Goal: Information Seeking & Learning: Check status

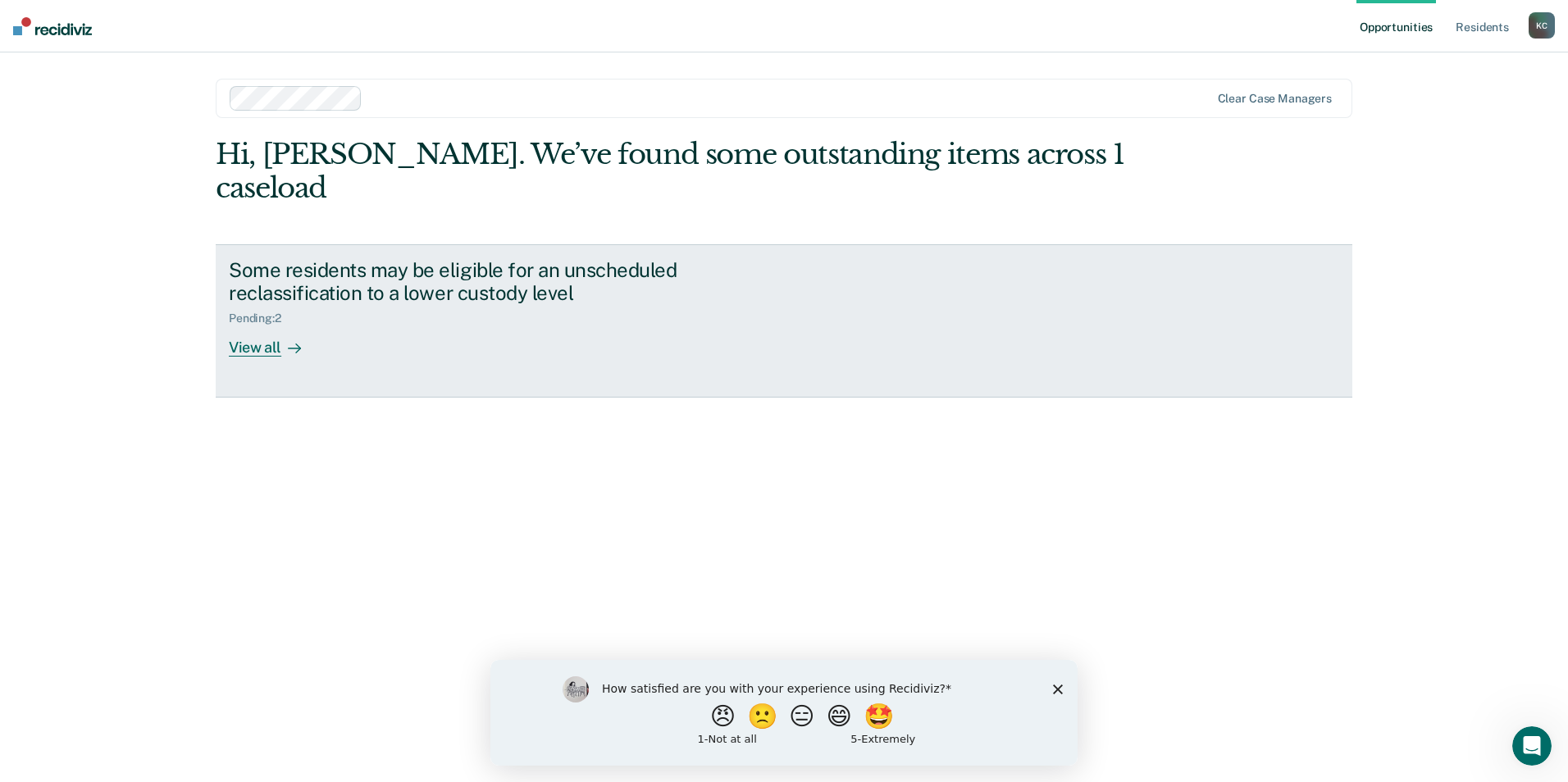
click at [266, 325] on div "View all" at bounding box center [275, 341] width 92 height 32
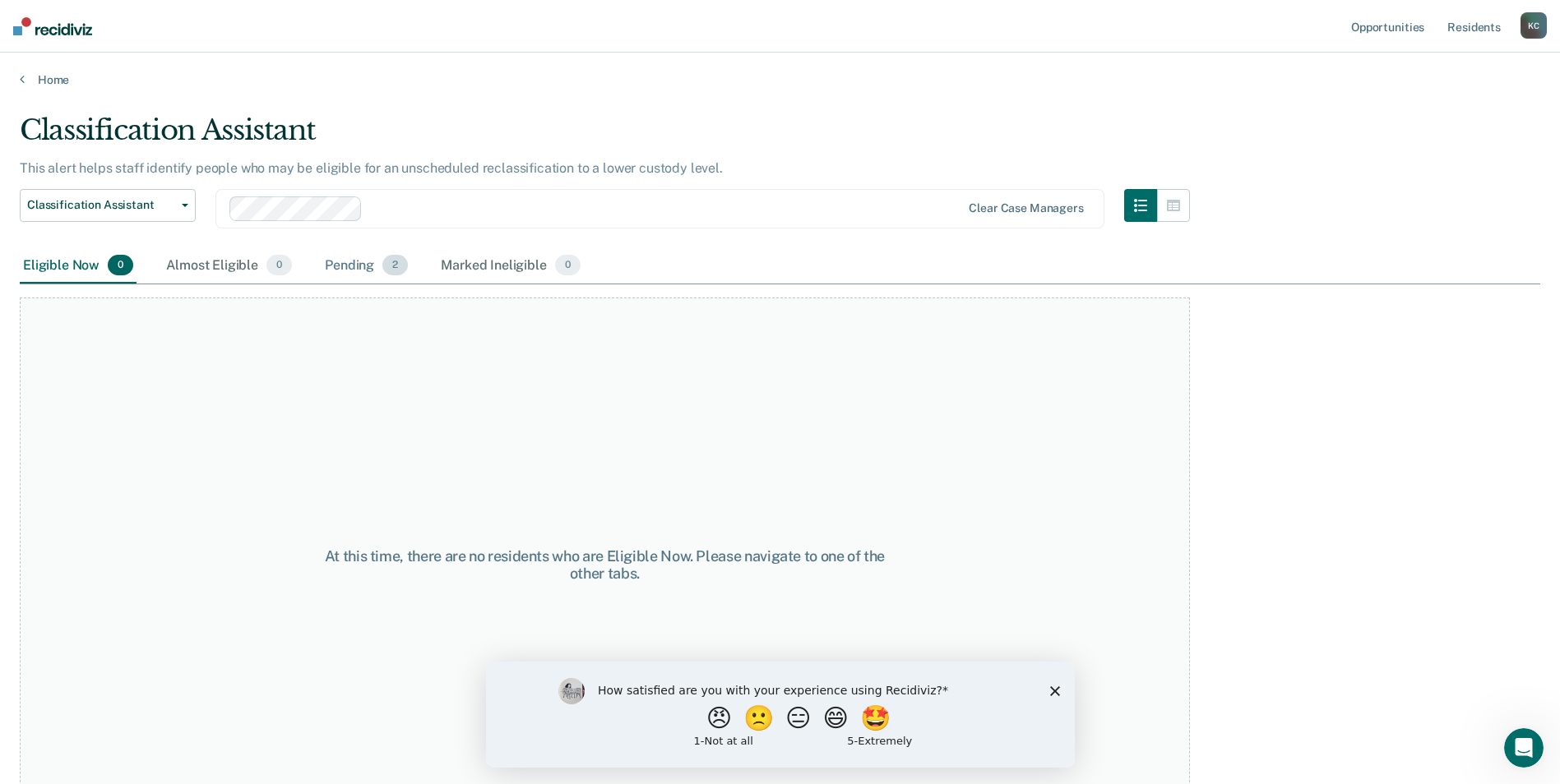
click at [338, 259] on div "Pending 2" at bounding box center [366, 267] width 89 height 36
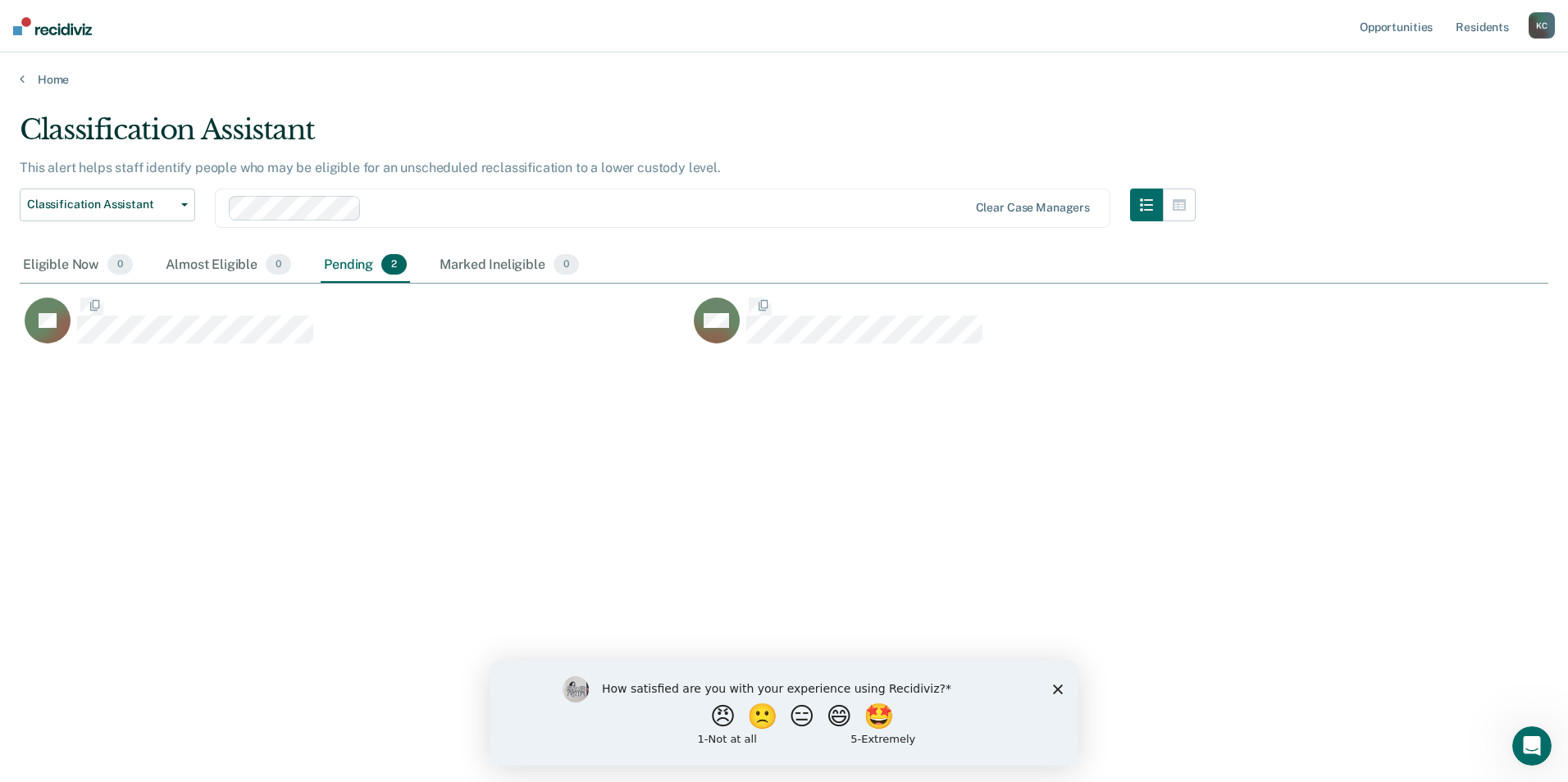
scroll to position [534, 1516]
click at [65, 265] on div "Eligible Now 0" at bounding box center [78, 266] width 117 height 36
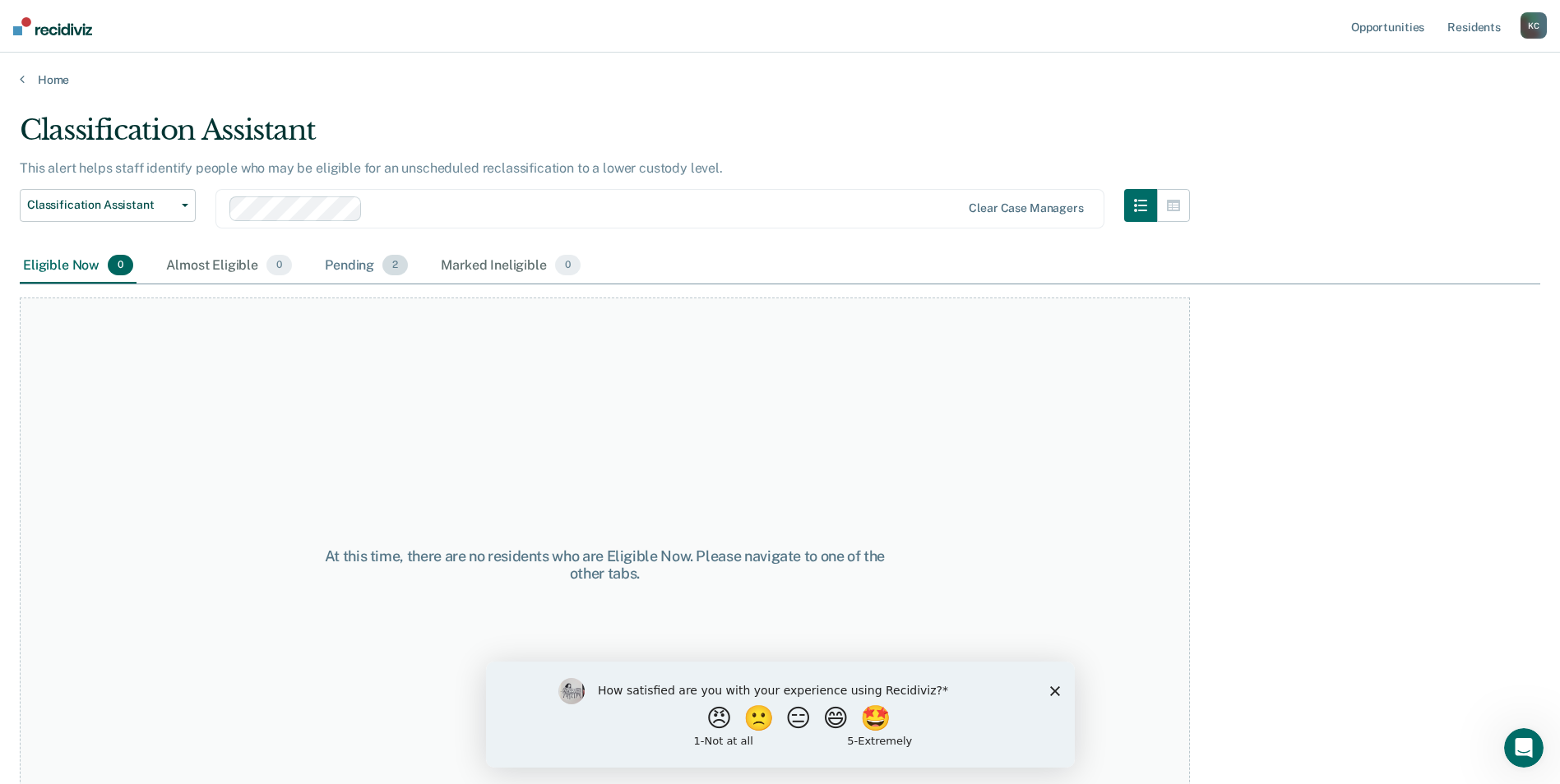
click at [359, 275] on div "Pending 2" at bounding box center [366, 267] width 89 height 36
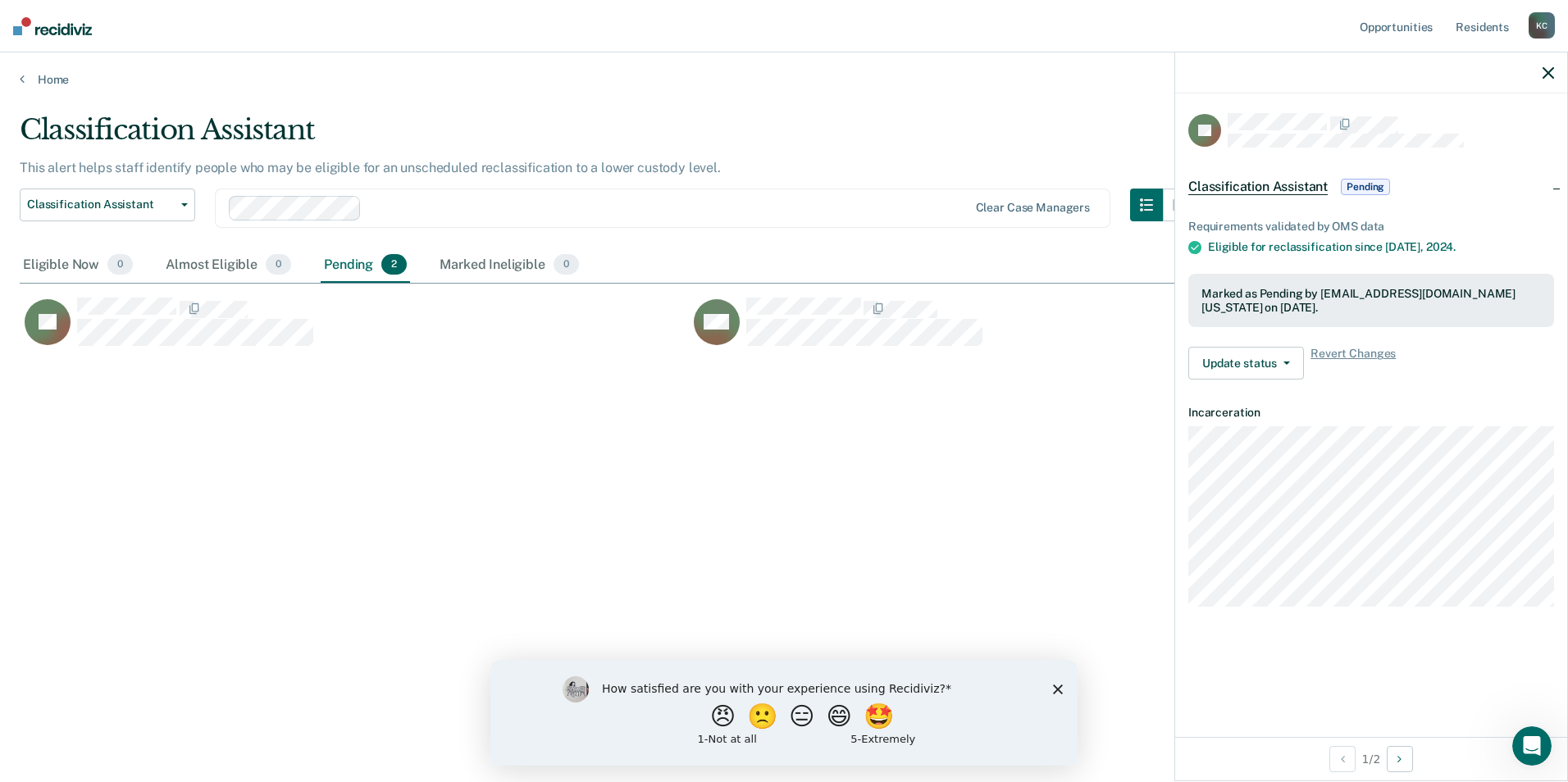
click at [858, 477] on div "Classification Assistant This alert helps staff identify people who may be elig…" at bounding box center [784, 386] width 1528 height 546
